Goal: Find specific page/section: Find specific page/section

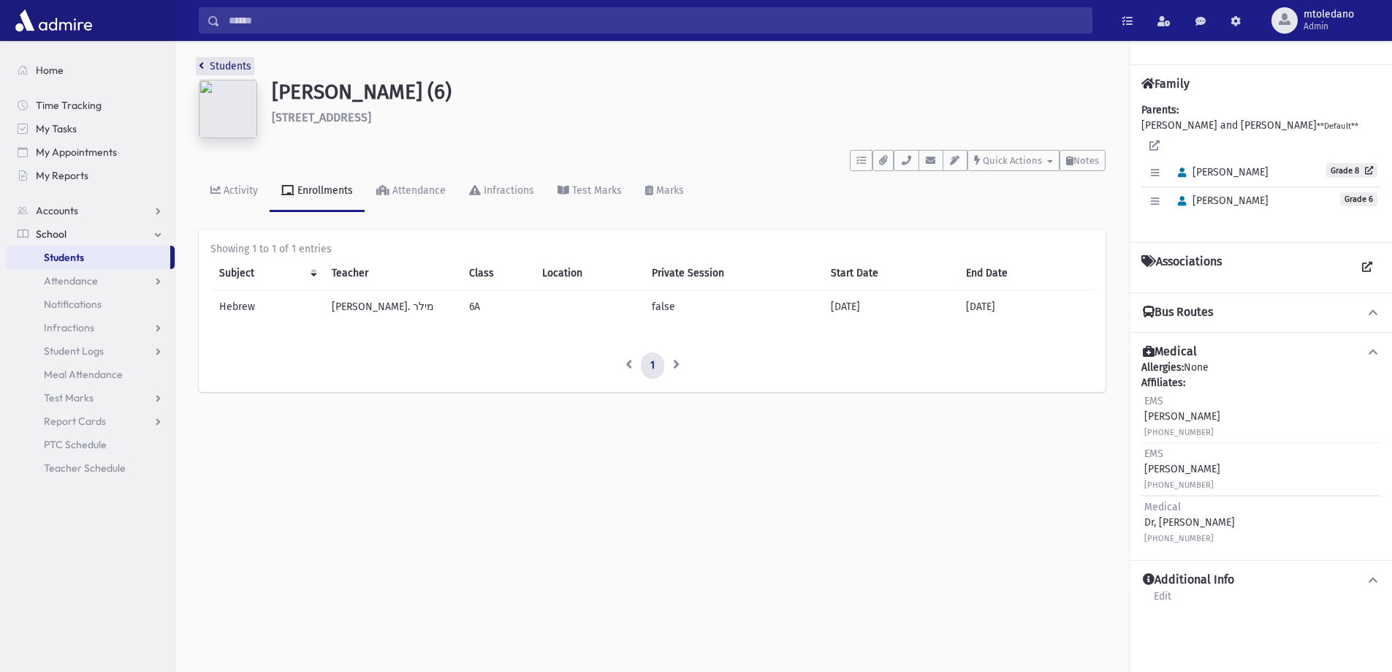
click at [210, 65] on link "Students" at bounding box center [225, 66] width 53 height 12
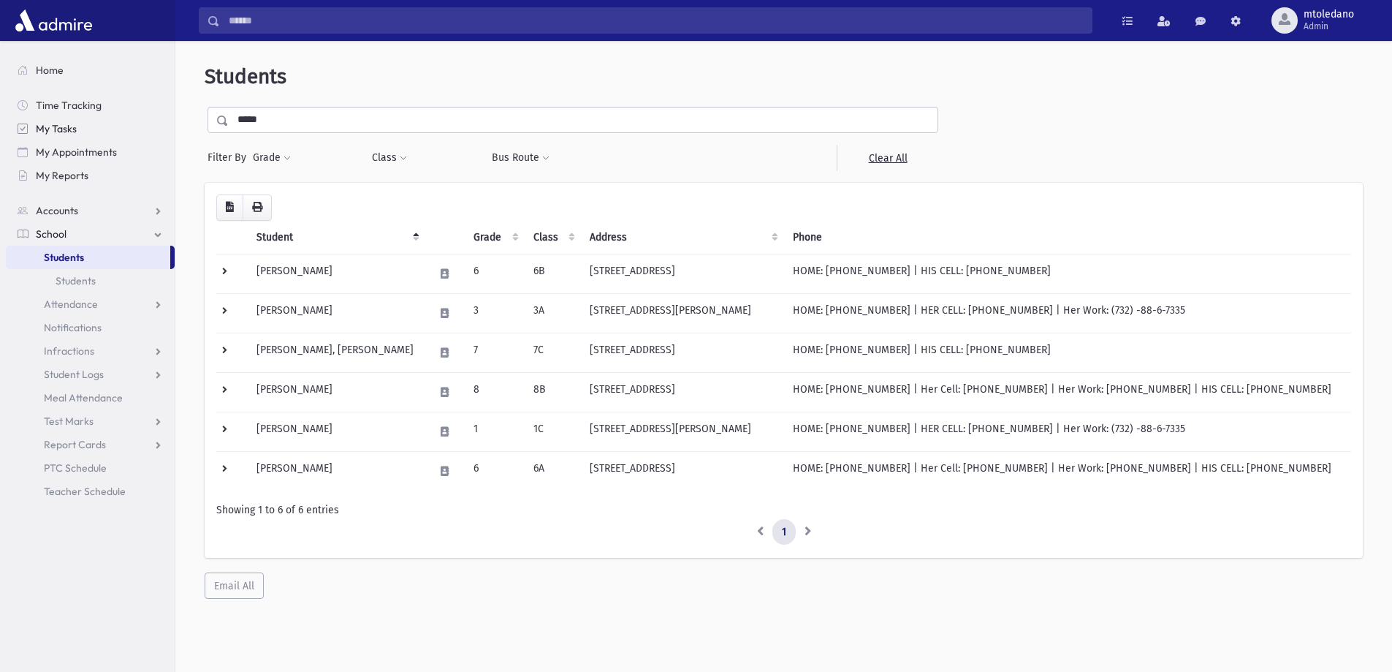
drag, startPoint x: 290, startPoint y: 121, endPoint x: 34, endPoint y: 124, distance: 255.8
click at [34, 124] on div "Search Results All Accounts" at bounding box center [696, 355] width 1392 height 710
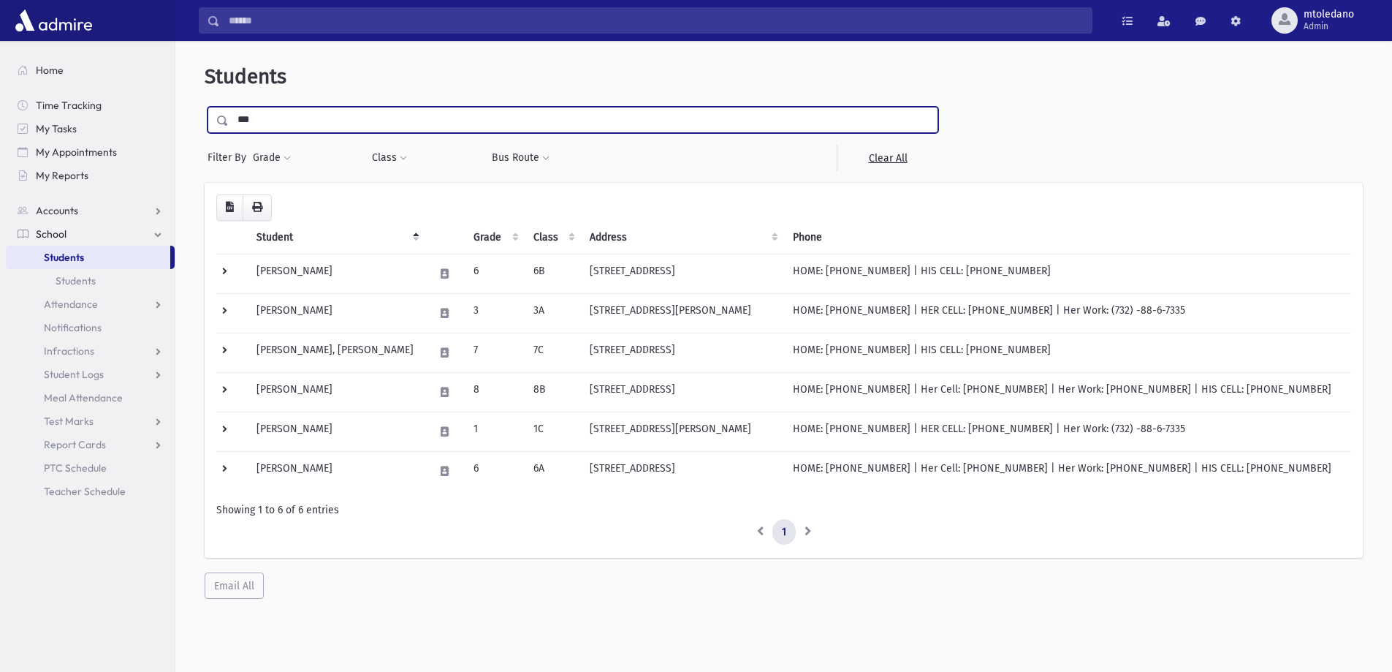
type input "***"
click at [205, 107] on input "submit" at bounding box center [225, 117] width 41 height 20
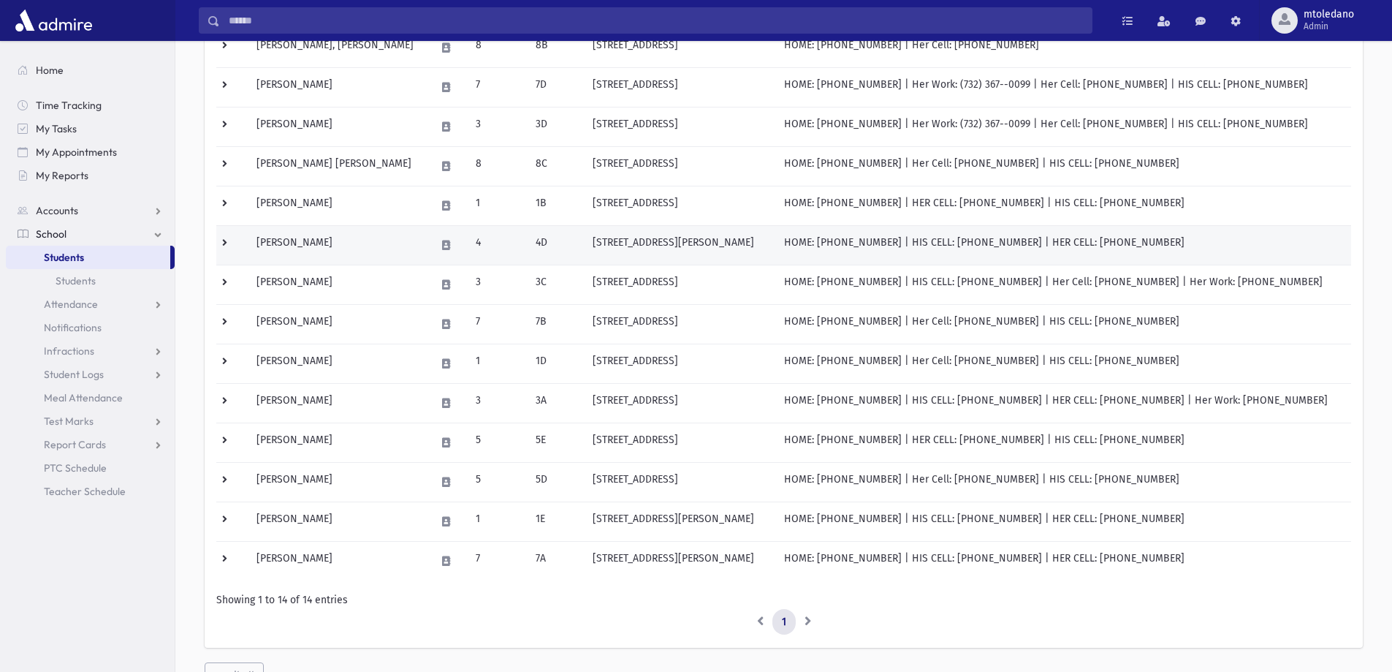
scroll to position [293, 0]
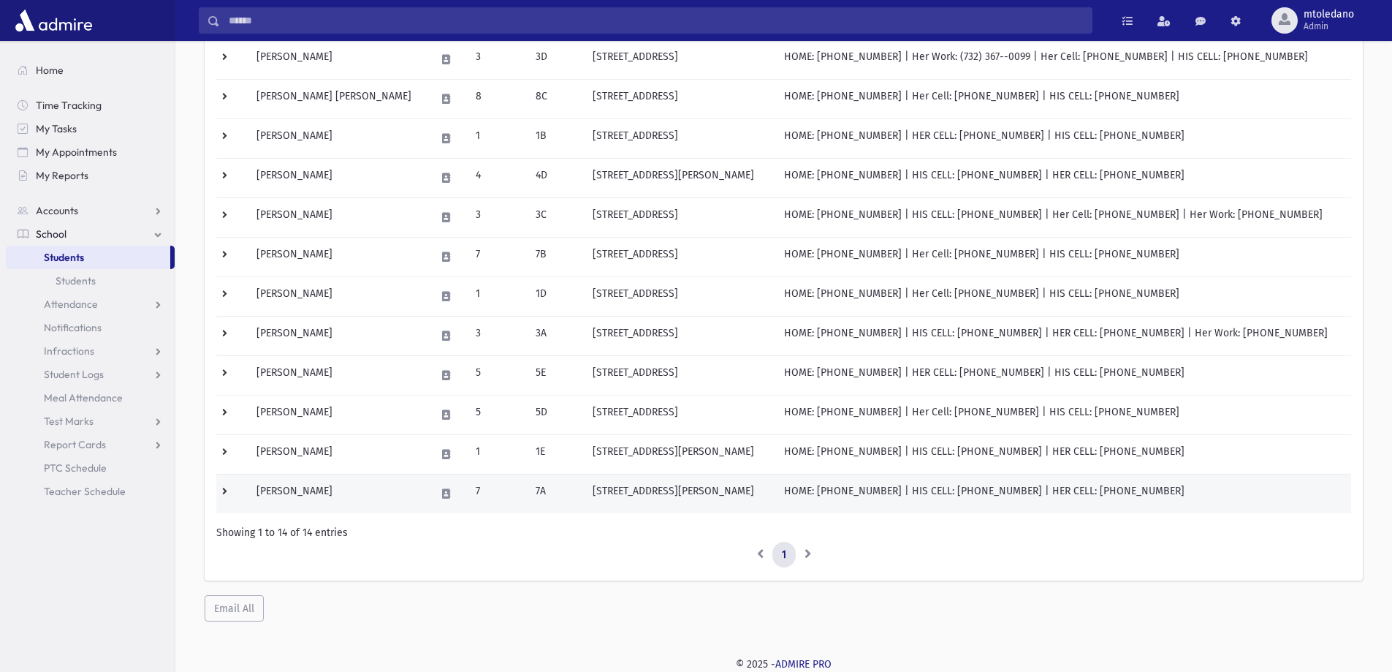
click at [341, 492] on td "[PERSON_NAME]" at bounding box center [337, 493] width 179 height 39
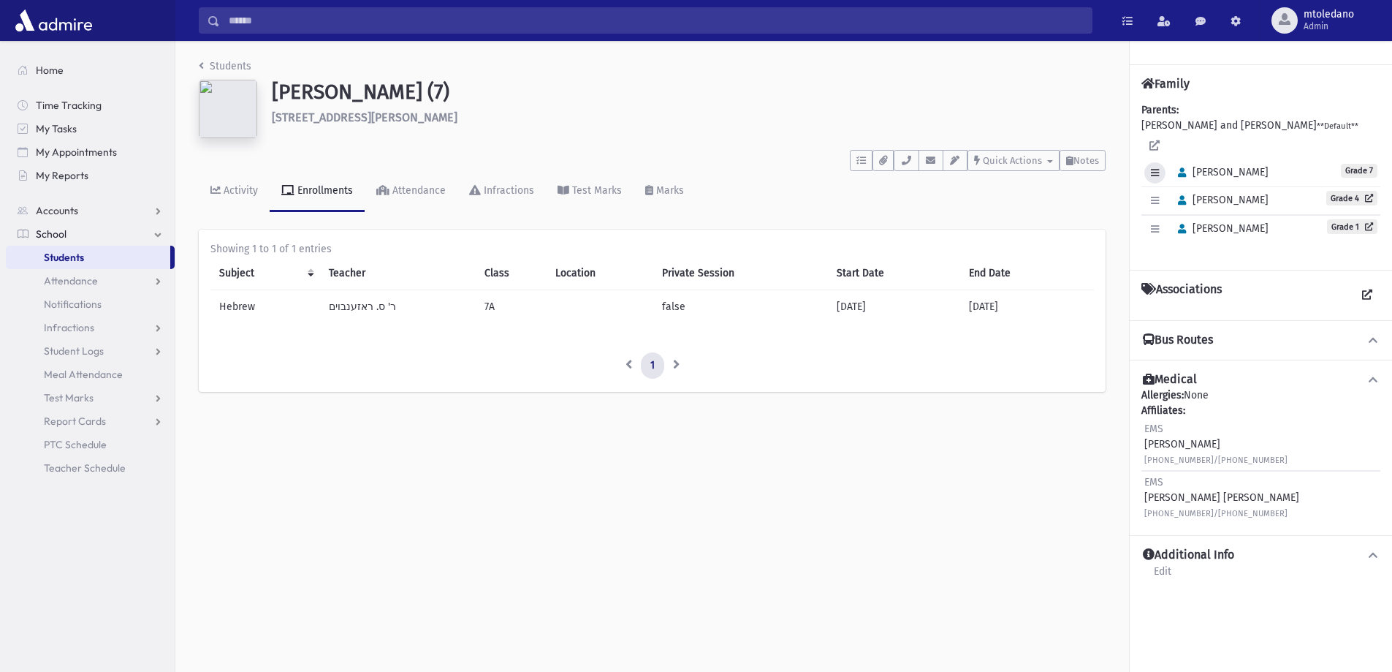
click at [1156, 170] on icon "button" at bounding box center [1155, 173] width 8 height 10
click at [1172, 206] on link "Edit Individual" at bounding box center [1203, 210] width 117 height 27
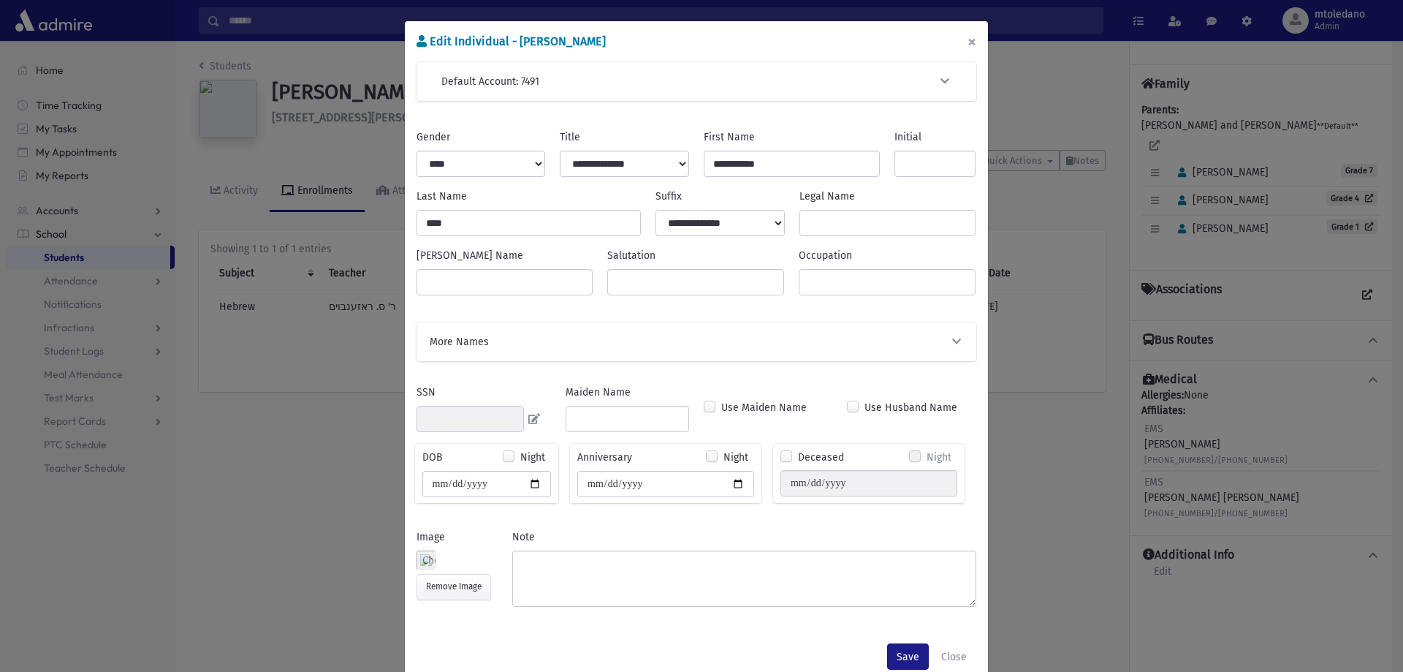
click at [967, 39] on button "×" at bounding box center [972, 41] width 32 height 41
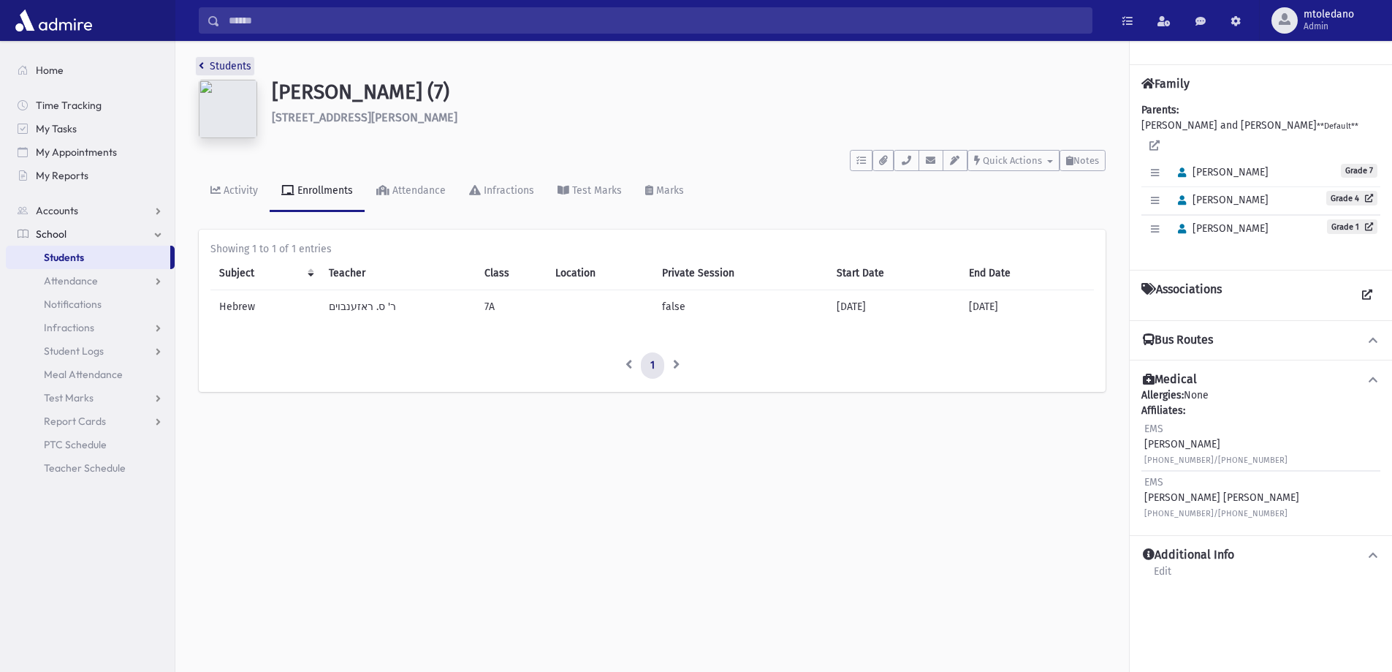
click at [213, 63] on link "Students" at bounding box center [225, 66] width 53 height 12
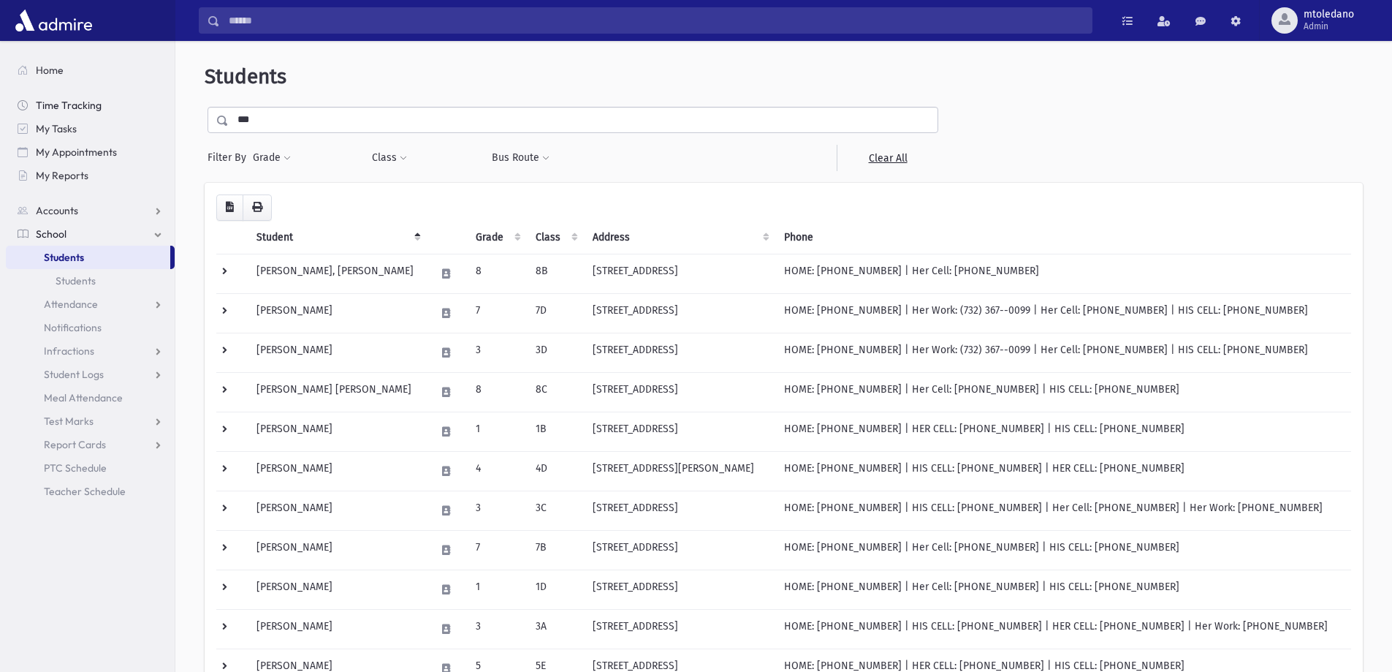
drag, startPoint x: 268, startPoint y: 117, endPoint x: 48, endPoint y: 113, distance: 219.3
click at [48, 113] on div "Search Results All Accounts" at bounding box center [696, 482] width 1392 height 965
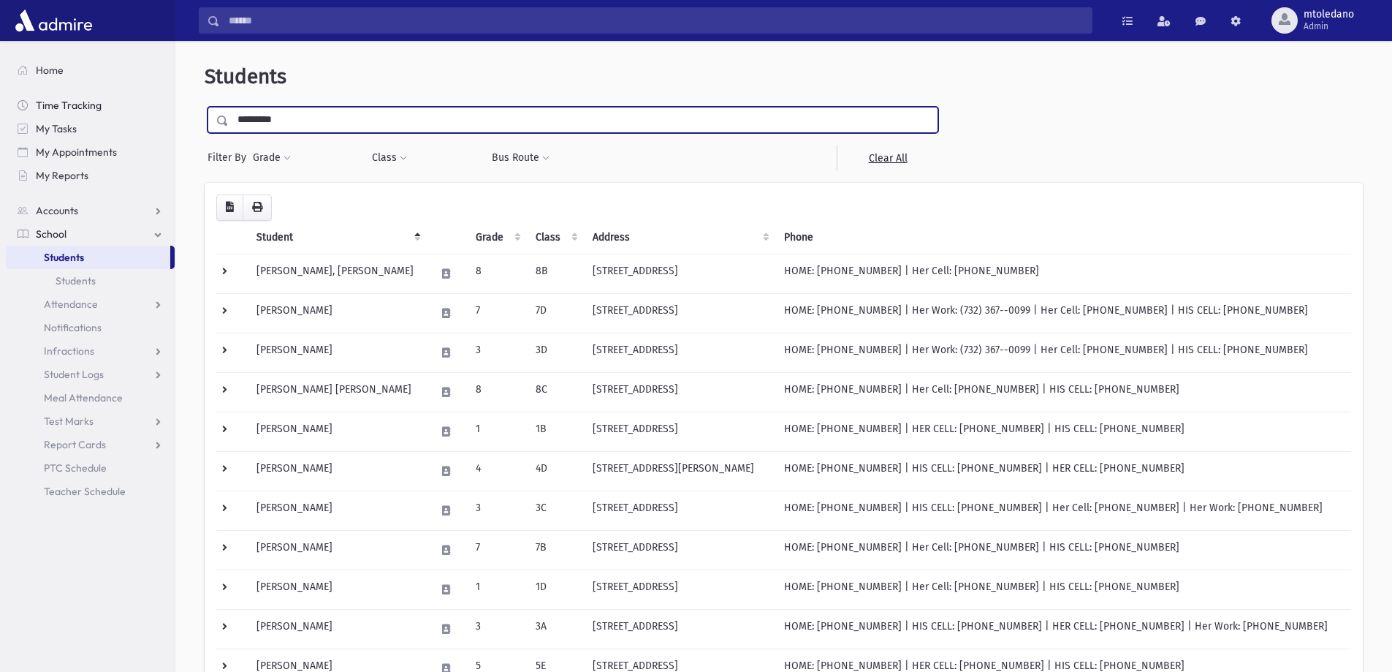
type input "*********"
click at [205, 107] on input "submit" at bounding box center [225, 117] width 41 height 20
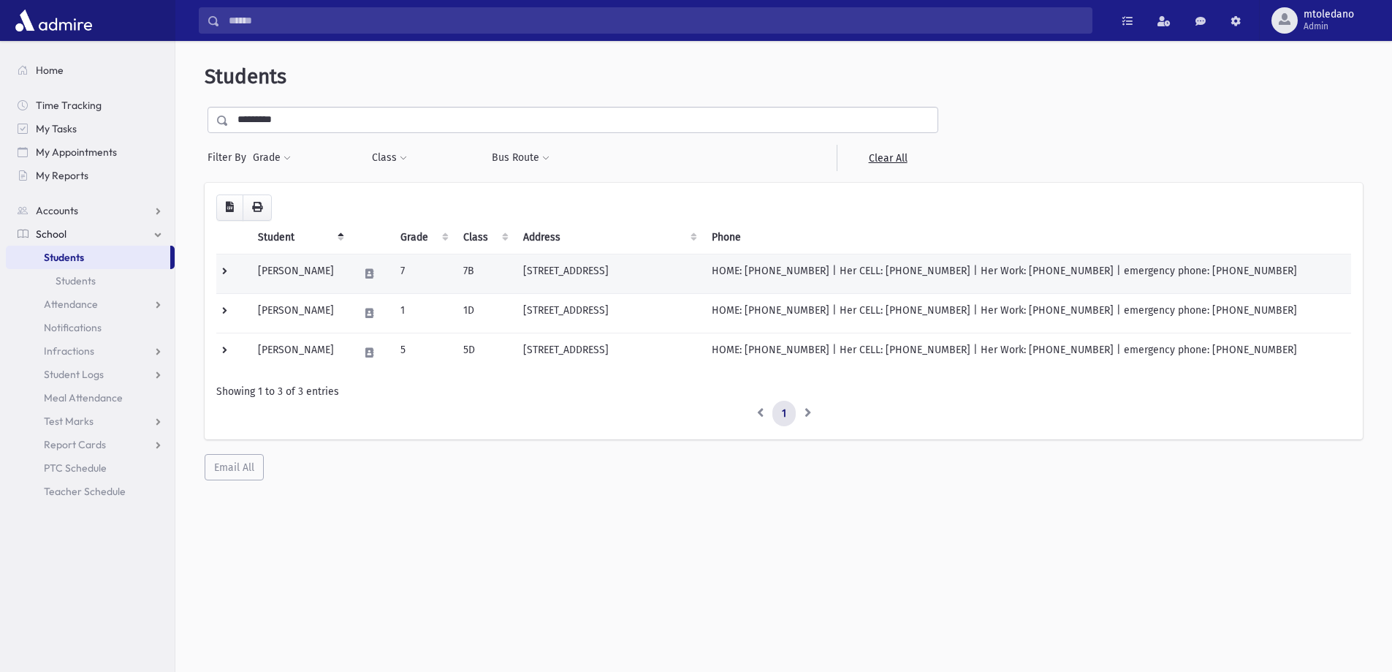
click at [319, 264] on td "[PERSON_NAME]" at bounding box center [299, 273] width 101 height 39
